Goal: Communication & Community: Answer question/provide support

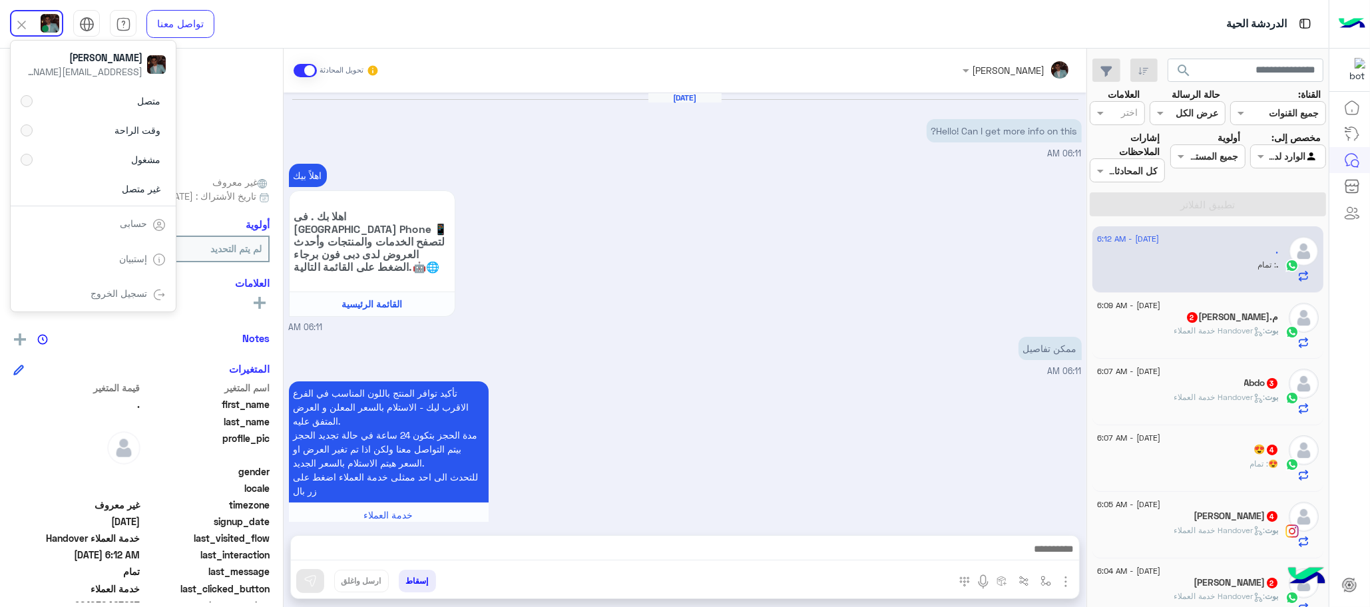
scroll to position [262, 0]
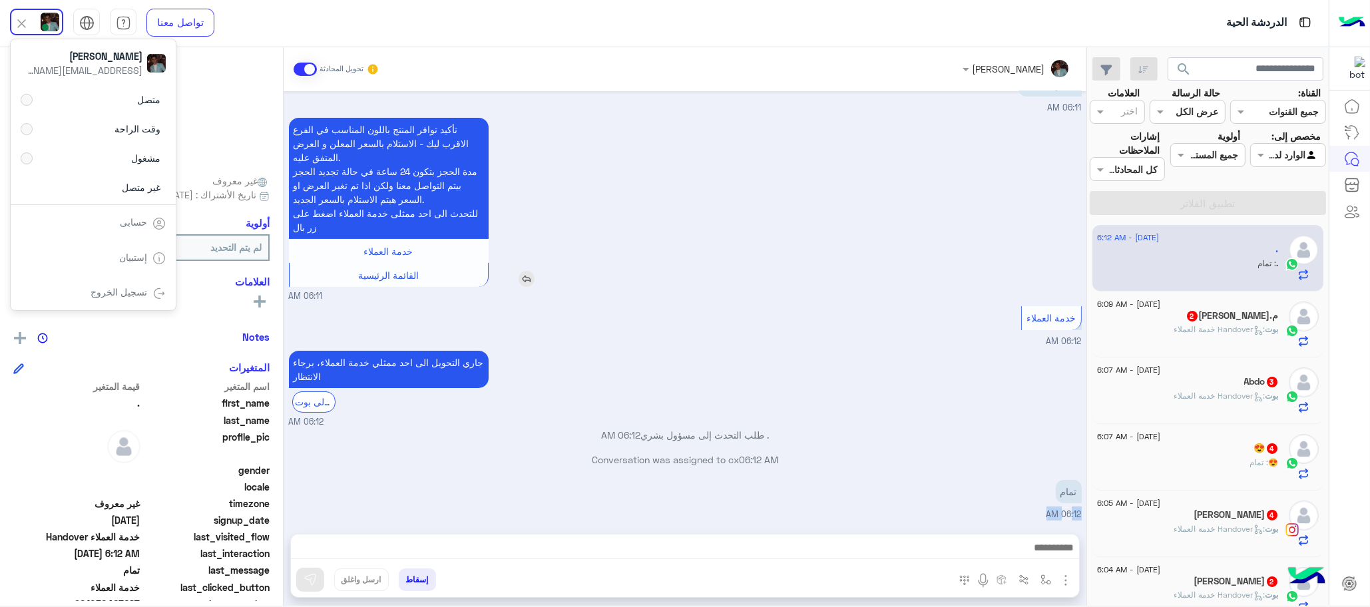
click at [560, 170] on div "تأكيد توافر المنتج باللون المناسب في الفرع الاقرب ليك - الاستلام بالسعر المعلن …" at bounding box center [427, 202] width 276 height 169
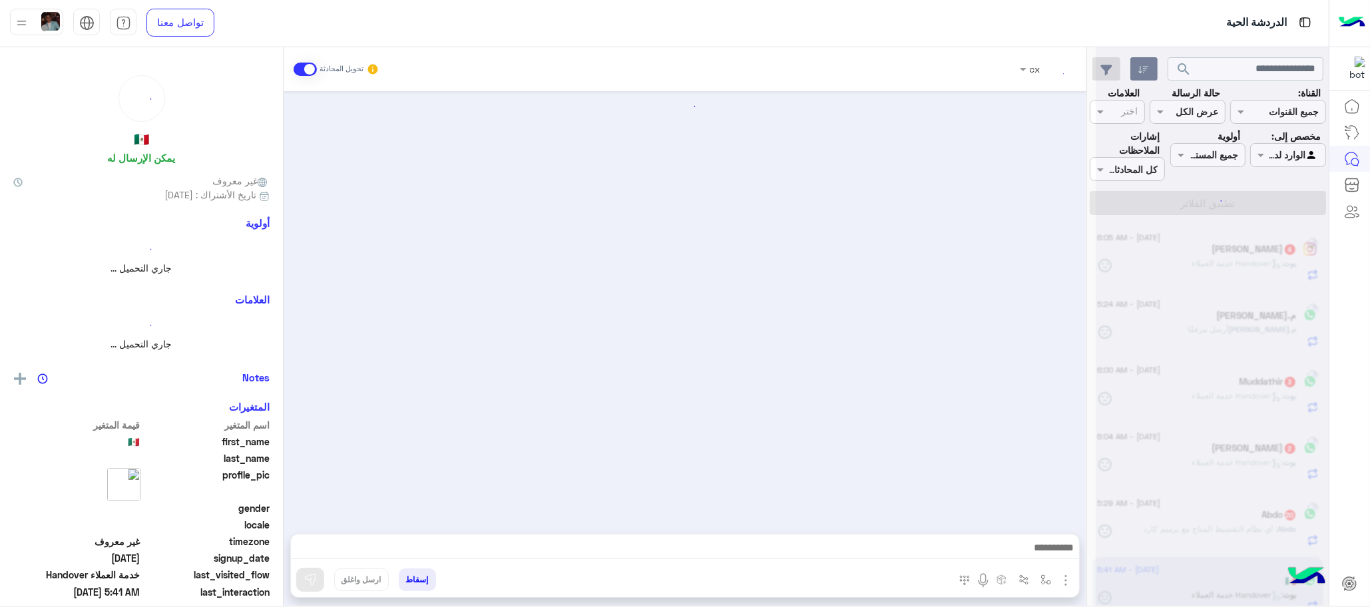
click at [1135, 68] on button "button" at bounding box center [1143, 69] width 27 height 24
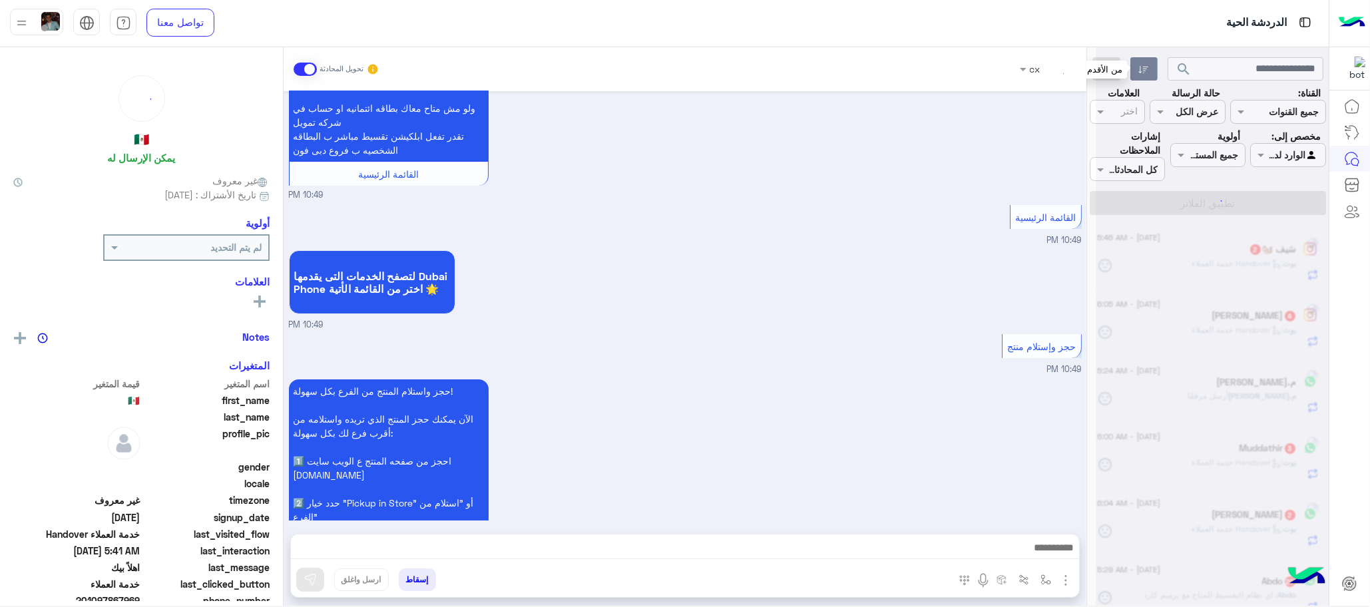
scroll to position [2452, 0]
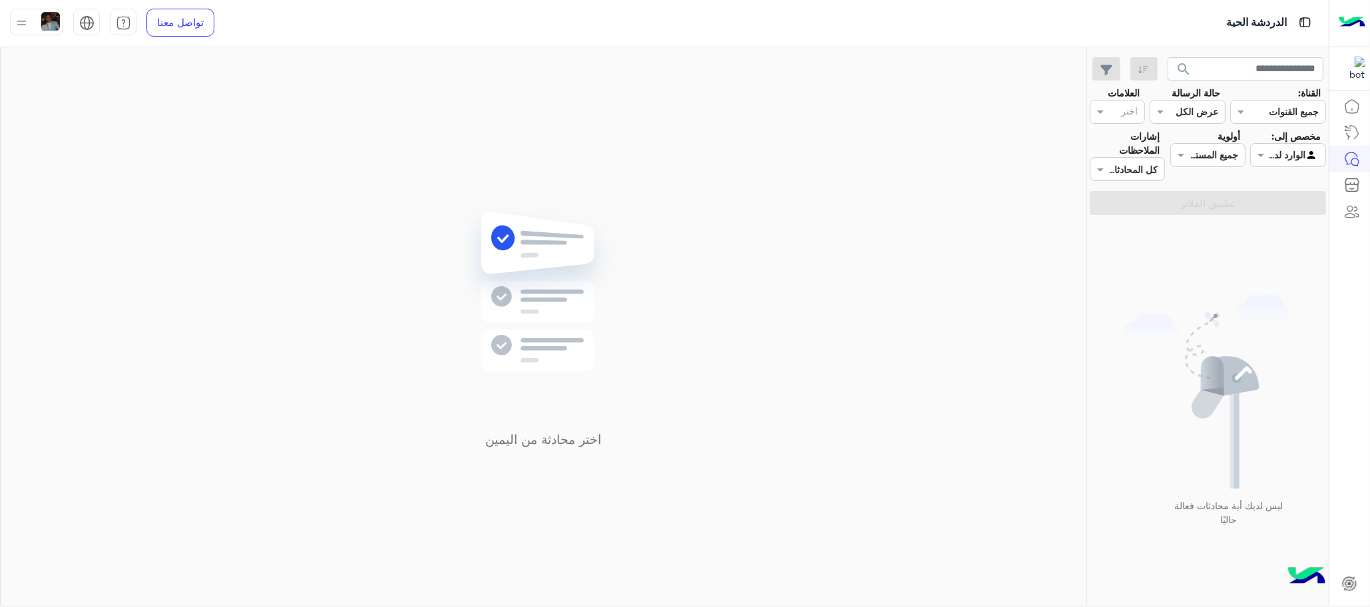
click at [717, 110] on div "اختر محادثة من اليمين" at bounding box center [543, 329] width 1085 height 564
